Goal: Use online tool/utility: Utilize a website feature to perform a specific function

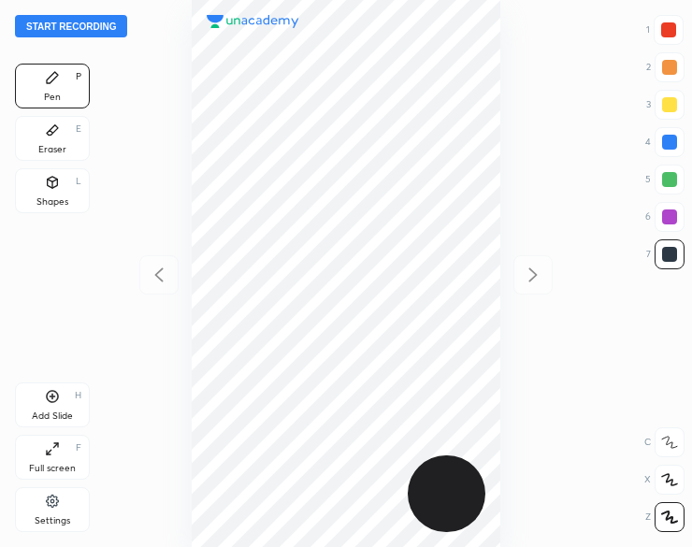
scroll to position [547, 393]
click at [40, 26] on button "Start recording" at bounding box center [71, 26] width 112 height 22
click at [56, 201] on div "Shapes" at bounding box center [52, 201] width 32 height 9
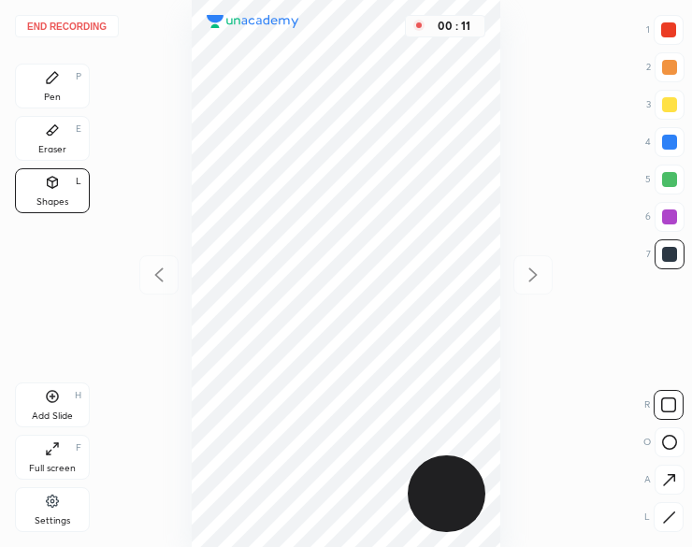
click at [64, 87] on div "Pen P" at bounding box center [52, 86] width 75 height 45
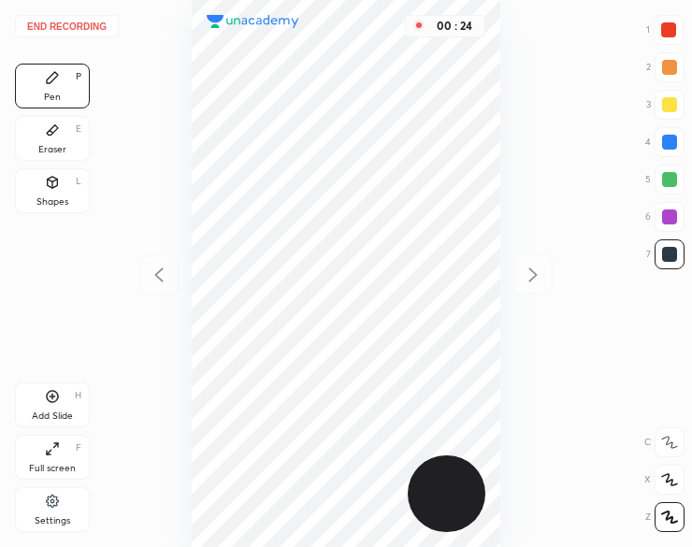
click at [665, 26] on div at bounding box center [668, 29] width 15 height 15
click at [670, 152] on div at bounding box center [670, 142] width 30 height 30
click at [668, 151] on div at bounding box center [670, 142] width 30 height 30
click at [49, 413] on div "Add Slide" at bounding box center [52, 416] width 41 height 9
click at [44, 129] on div "Eraser E" at bounding box center [52, 138] width 75 height 45
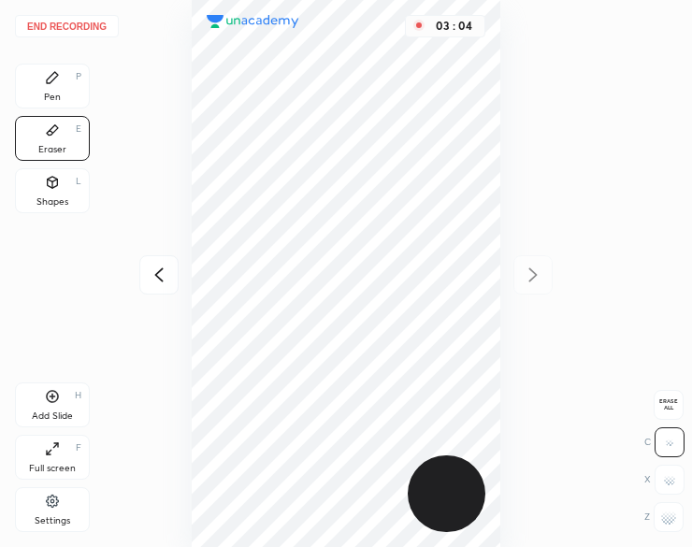
click at [38, 80] on div "Pen P" at bounding box center [52, 86] width 75 height 45
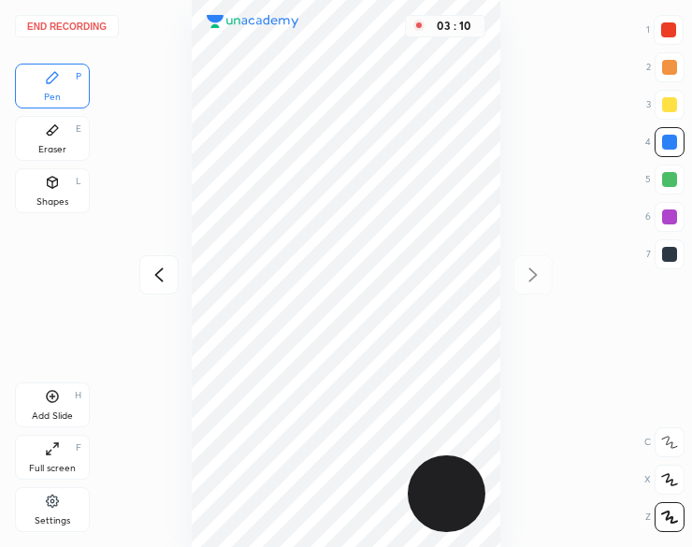
click at [48, 396] on icon at bounding box center [52, 396] width 15 height 15
click at [670, 256] on div at bounding box center [669, 254] width 15 height 15
click at [666, 256] on div at bounding box center [669, 254] width 15 height 15
click at [88, 22] on button "End recording" at bounding box center [67, 26] width 104 height 22
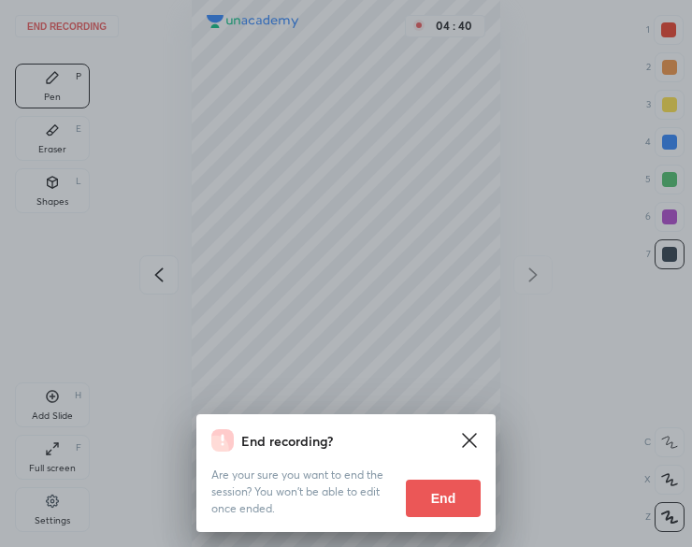
click at [434, 495] on button "End" at bounding box center [443, 498] width 75 height 37
